Goal: Task Accomplishment & Management: Use online tool/utility

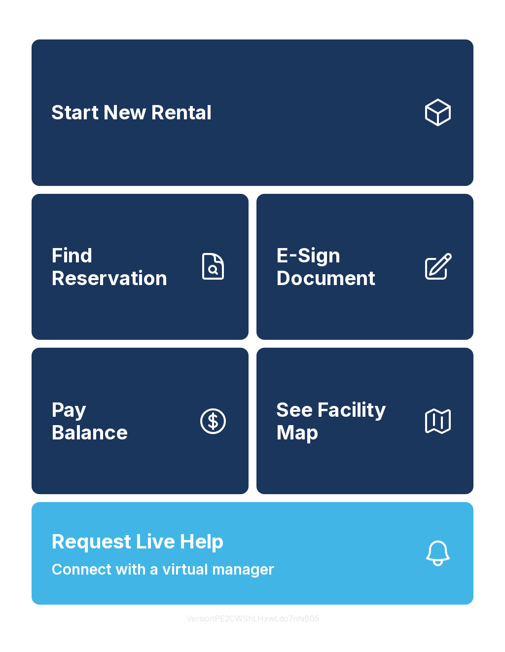
click at [162, 289] on span "Find Reservation" at bounding box center [120, 266] width 138 height 45
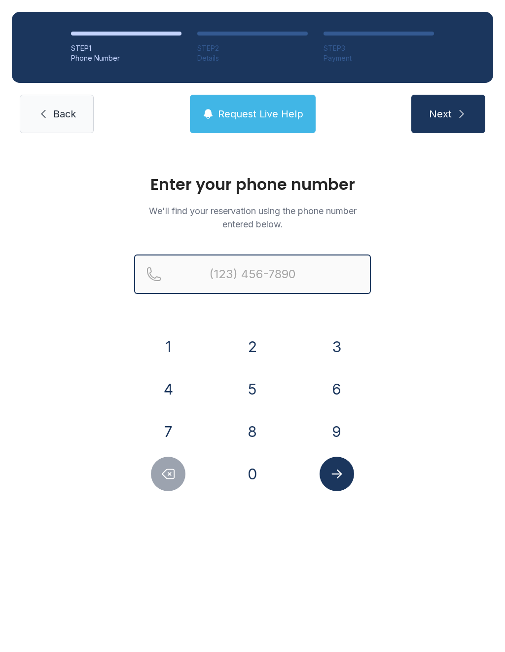
click at [164, 292] on input "Reservation phone number" at bounding box center [252, 273] width 237 height 39
type input "[PHONE_NUMBER]"
click at [448, 114] on button "Next" at bounding box center [448, 114] width 74 height 38
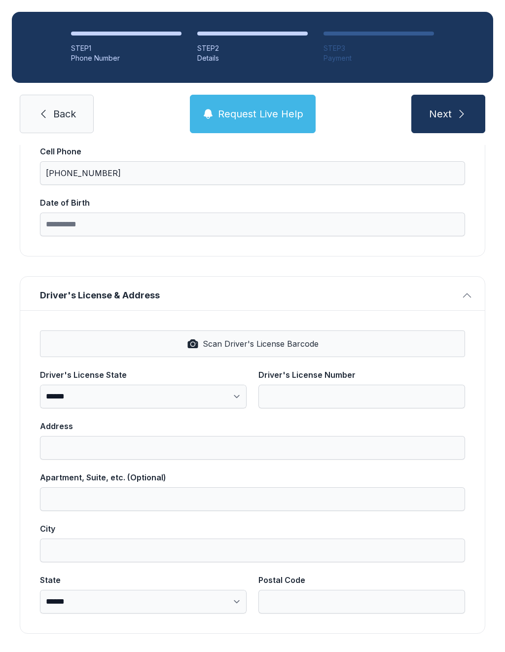
scroll to position [223, 0]
click at [454, 114] on button "Next" at bounding box center [448, 114] width 74 height 38
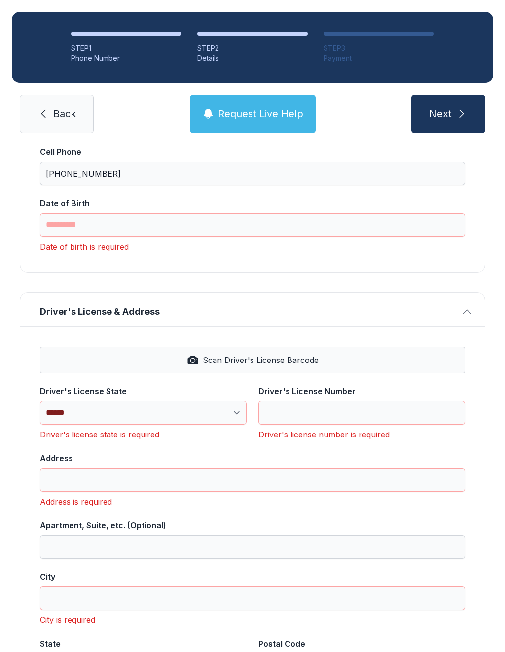
click at [52, 117] on link "Back" at bounding box center [57, 114] width 74 height 38
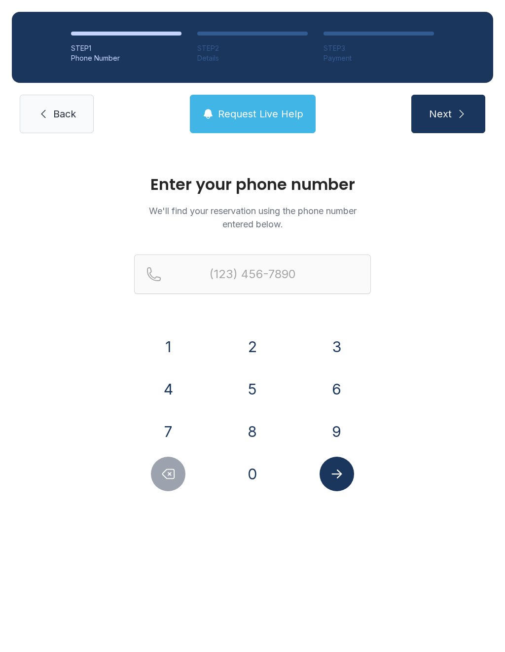
click at [60, 120] on span "Back" at bounding box center [64, 114] width 23 height 14
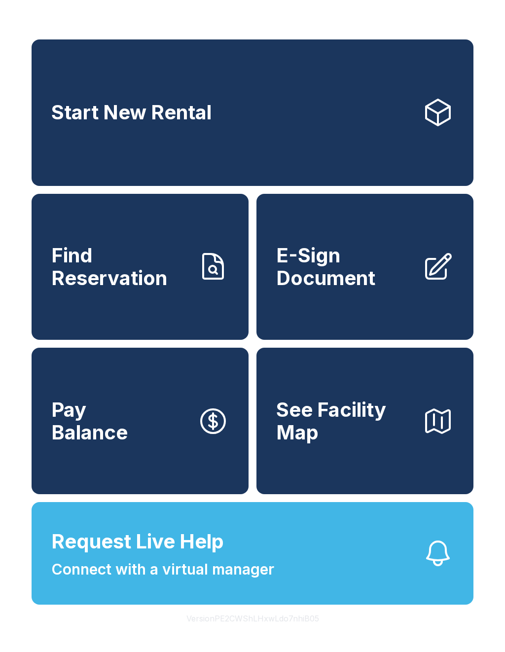
click at [312, 127] on link "Start New Rental" at bounding box center [253, 112] width 442 height 146
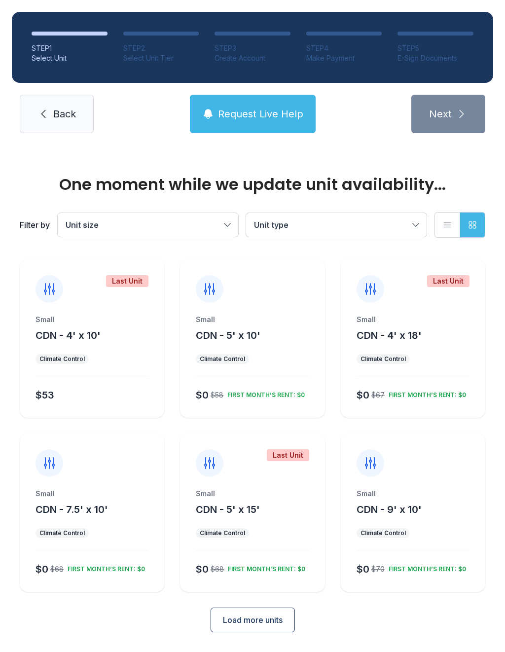
click at [61, 120] on span "Back" at bounding box center [64, 114] width 23 height 14
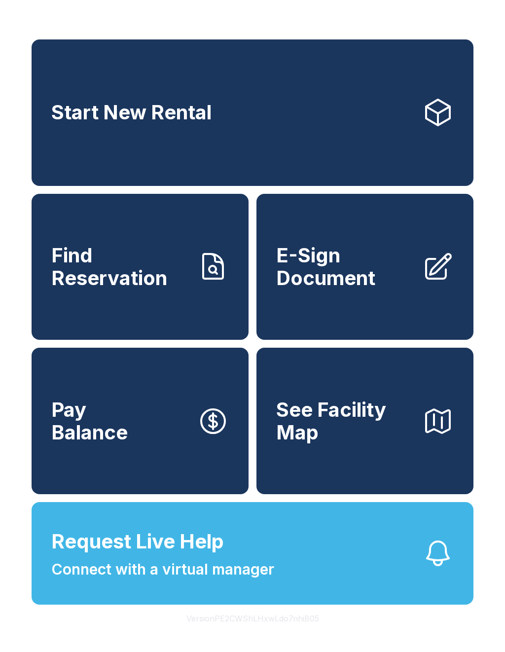
click at [188, 556] on span "Request Live Help" at bounding box center [137, 542] width 173 height 30
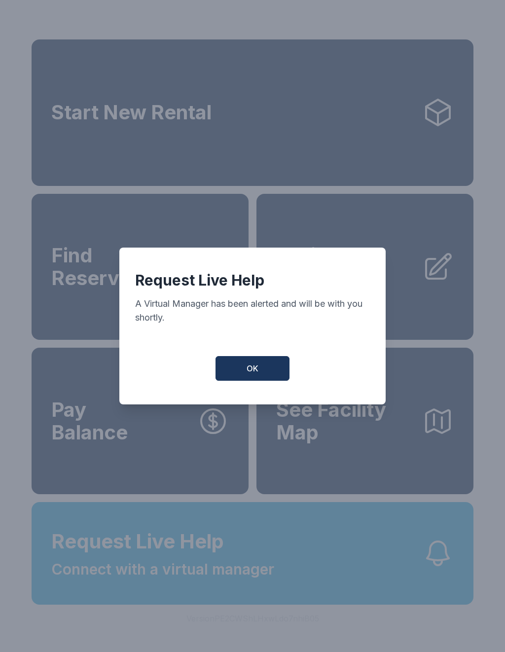
click at [249, 374] on span "OK" at bounding box center [253, 368] width 12 height 12
